Goal: Information Seeking & Learning: Learn about a topic

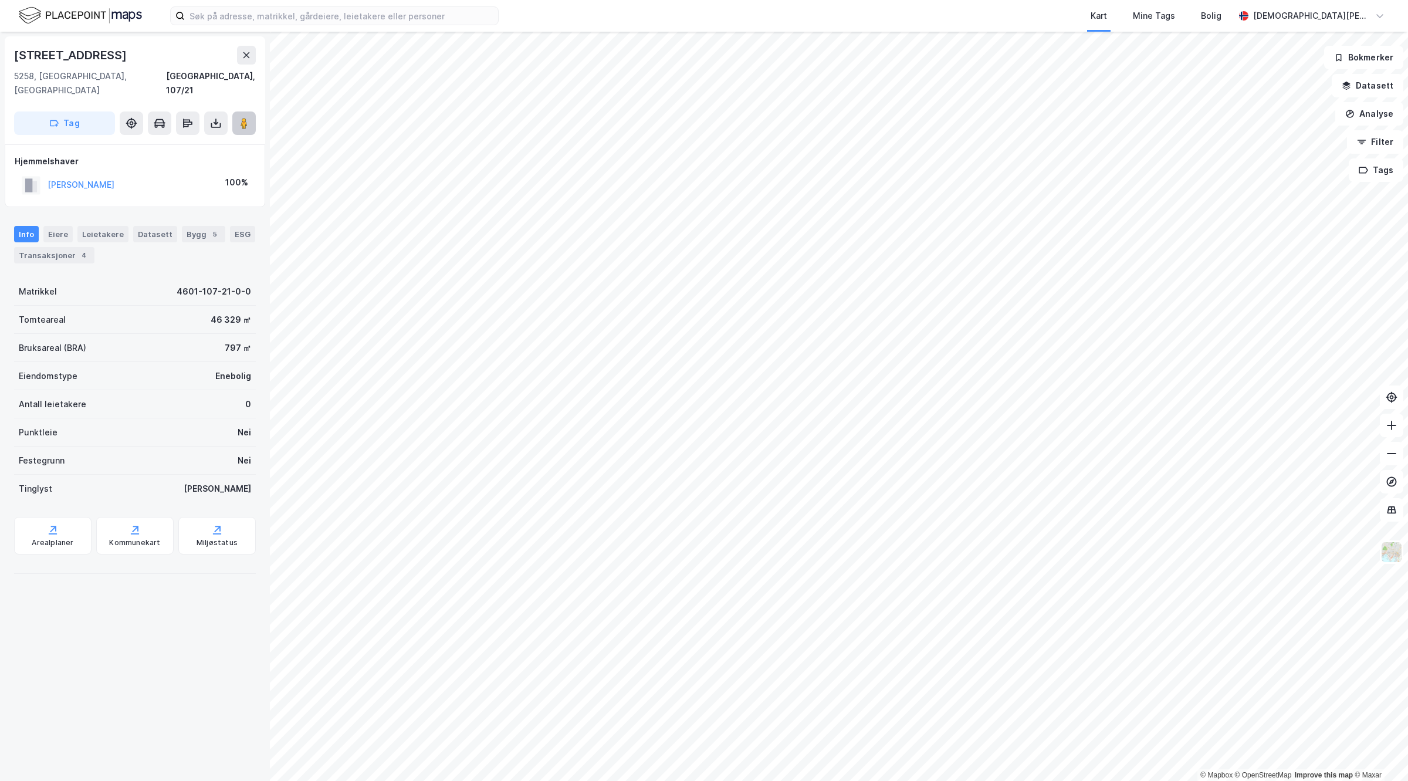
click at [248, 117] on icon at bounding box center [244, 123] width 12 height 12
click at [90, 249] on div "4" at bounding box center [84, 255] width 12 height 12
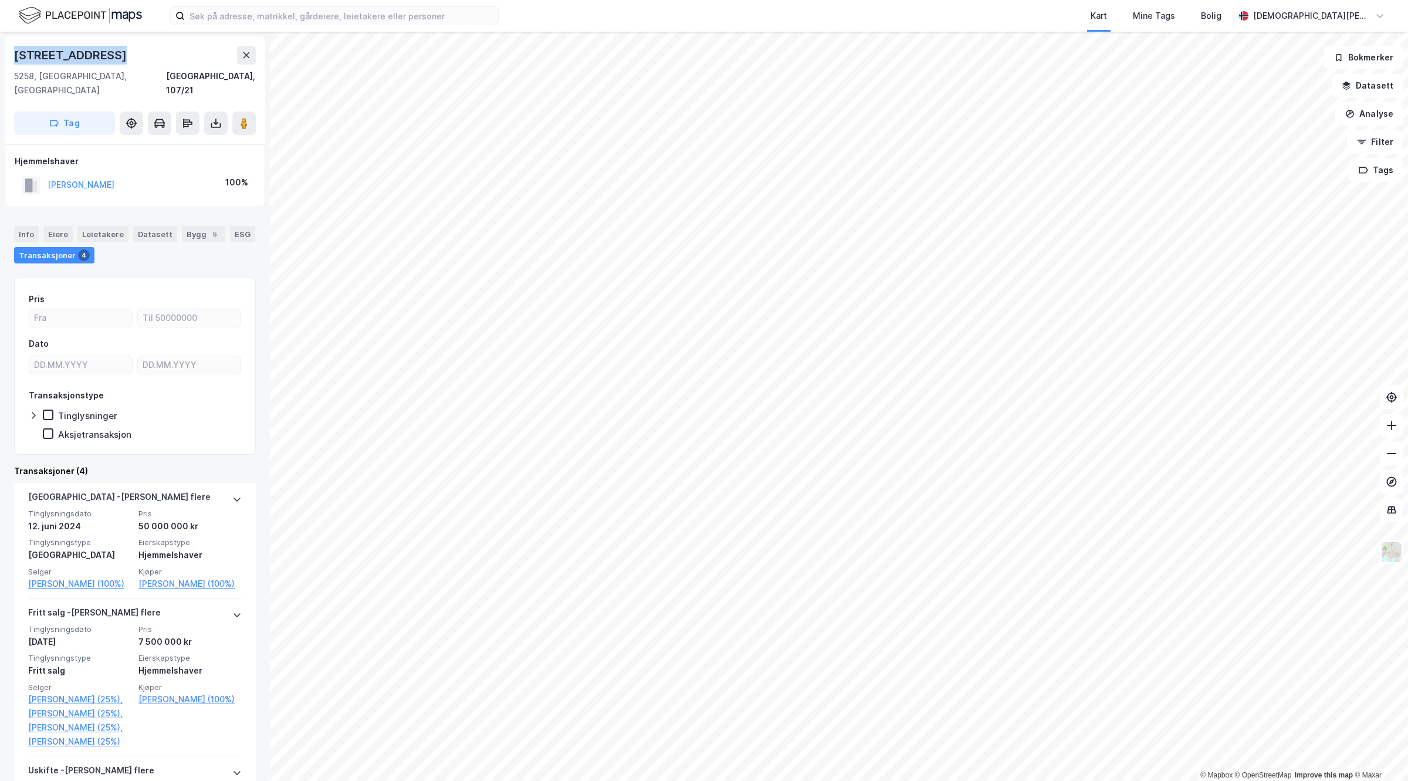
drag, startPoint x: 136, startPoint y: 50, endPoint x: 0, endPoint y: 45, distance: 136.2
click at [0, 45] on div "Langenesvegen 72 5258, [GEOGRAPHIC_DATA], [GEOGRAPHIC_DATA], 107/21 Tag Hjemmel…" at bounding box center [135, 406] width 270 height 749
copy div "[STREET_ADDRESS]"
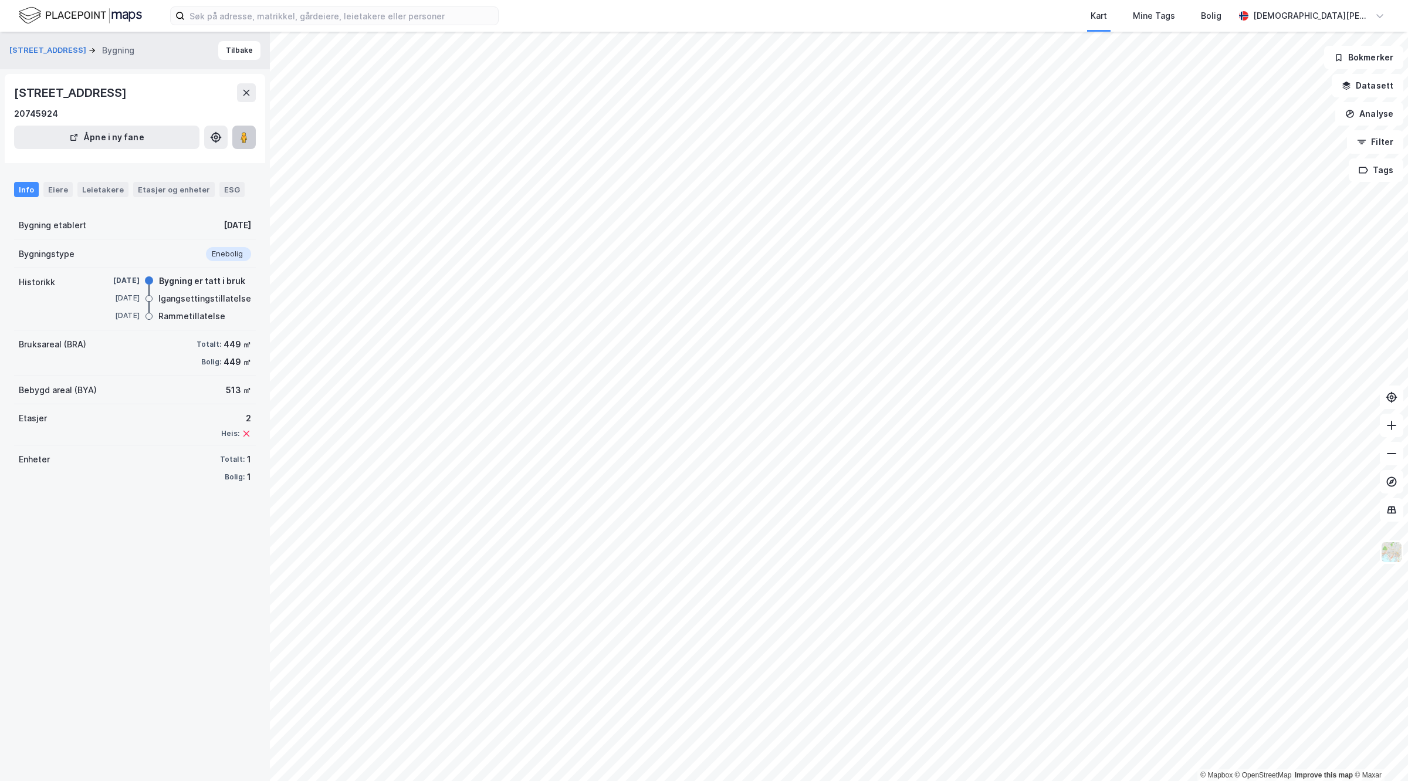
click at [242, 135] on image at bounding box center [244, 137] width 7 height 12
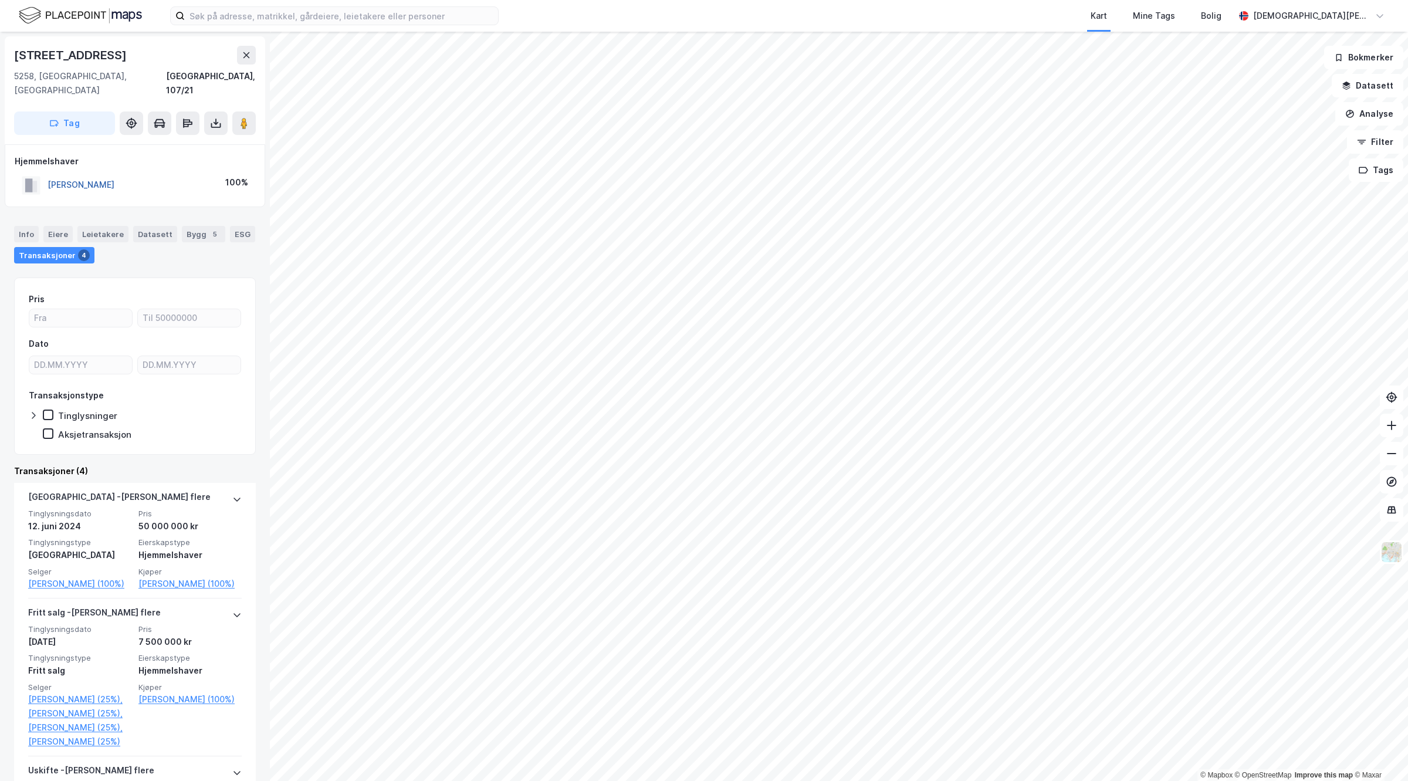
drag, startPoint x: 141, startPoint y: 169, endPoint x: 73, endPoint y: 174, distance: 67.7
click at [73, 174] on div "[PERSON_NAME] 100%" at bounding box center [135, 185] width 241 height 24
